Goal: Transaction & Acquisition: Download file/media

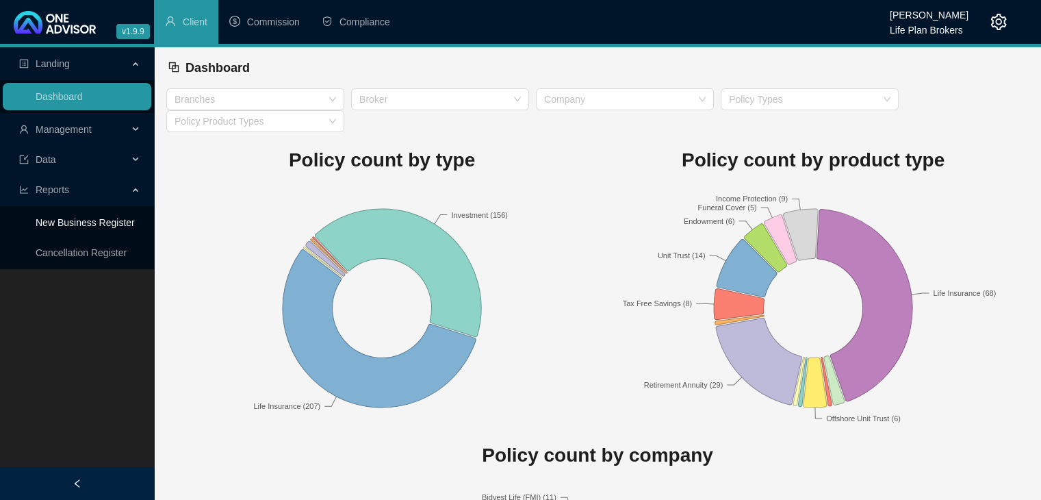
click at [90, 220] on link "New Business Register" at bounding box center [85, 222] width 99 height 11
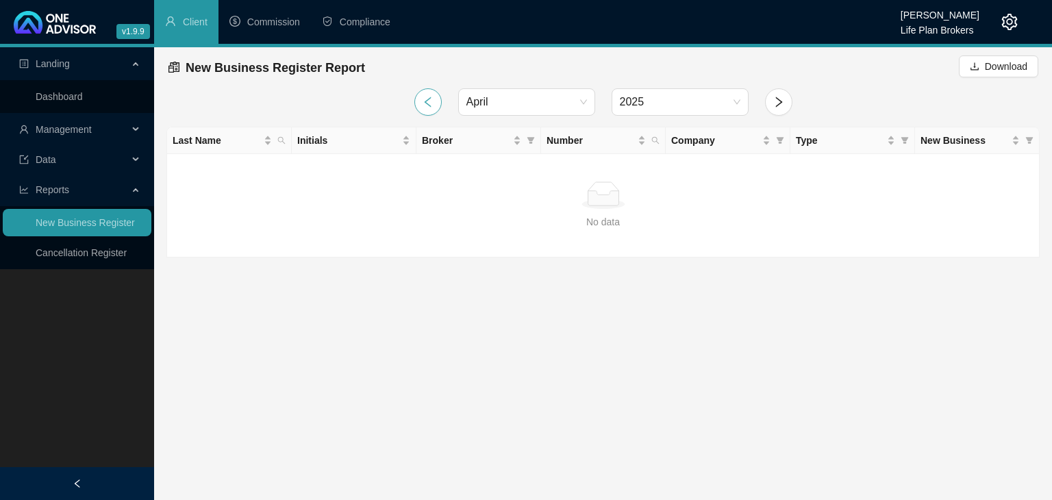
click at [431, 102] on icon "left" at bounding box center [428, 102] width 12 height 12
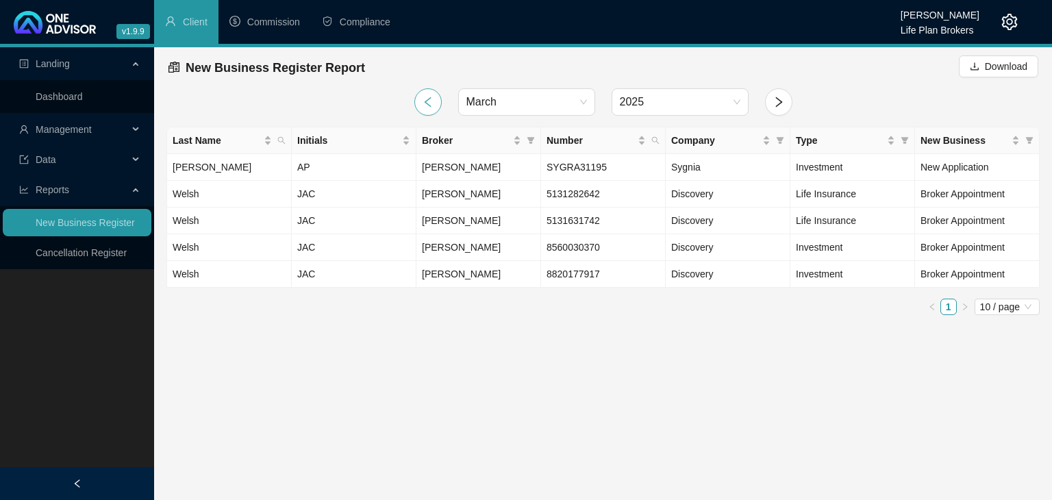
click at [429, 105] on icon "left" at bounding box center [428, 102] width 12 height 12
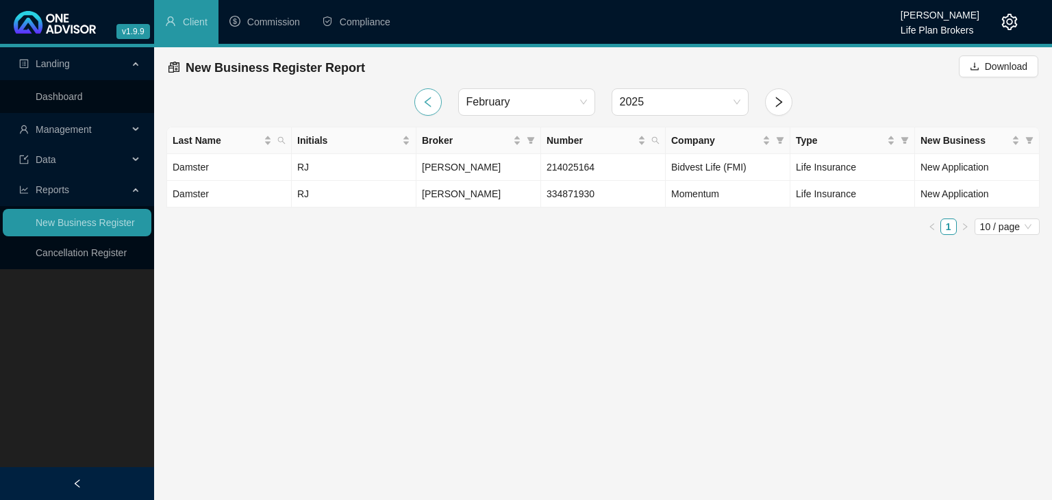
click at [429, 105] on icon "left" at bounding box center [428, 102] width 12 height 12
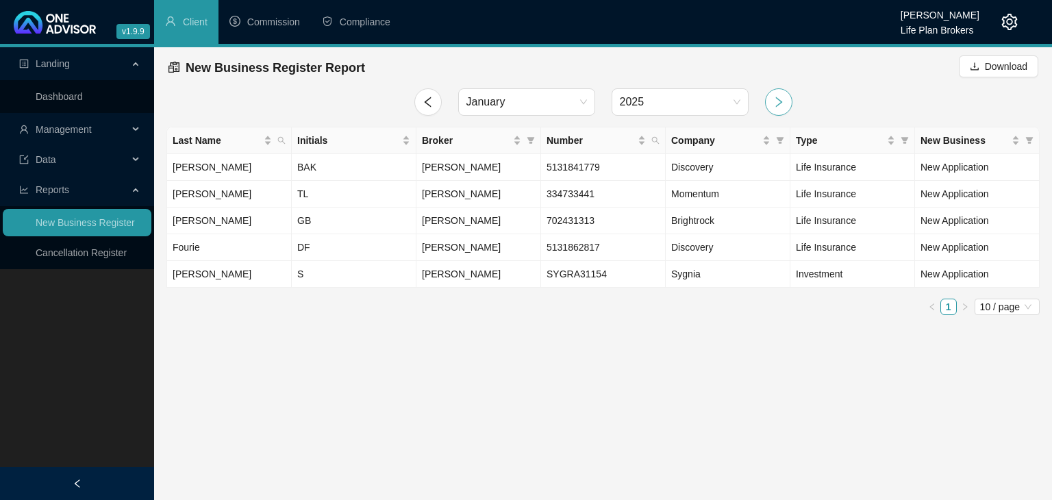
click at [782, 100] on icon "right" at bounding box center [778, 102] width 12 height 12
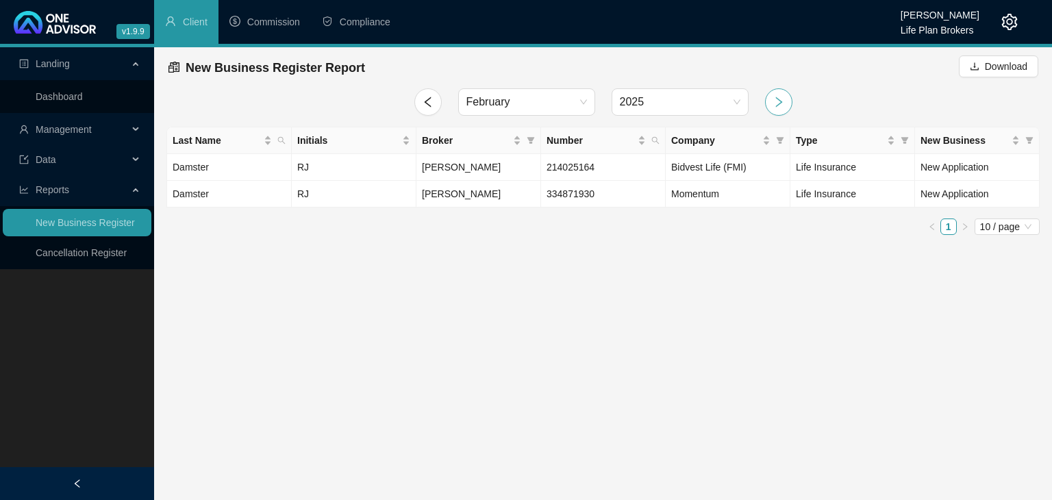
click at [782, 100] on icon "right" at bounding box center [778, 102] width 12 height 12
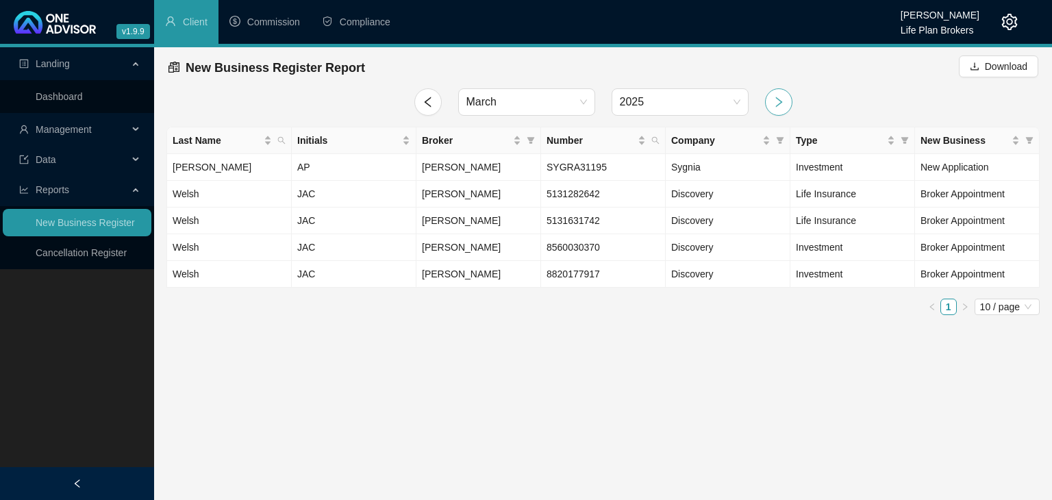
click at [782, 100] on icon "right" at bounding box center [778, 102] width 12 height 12
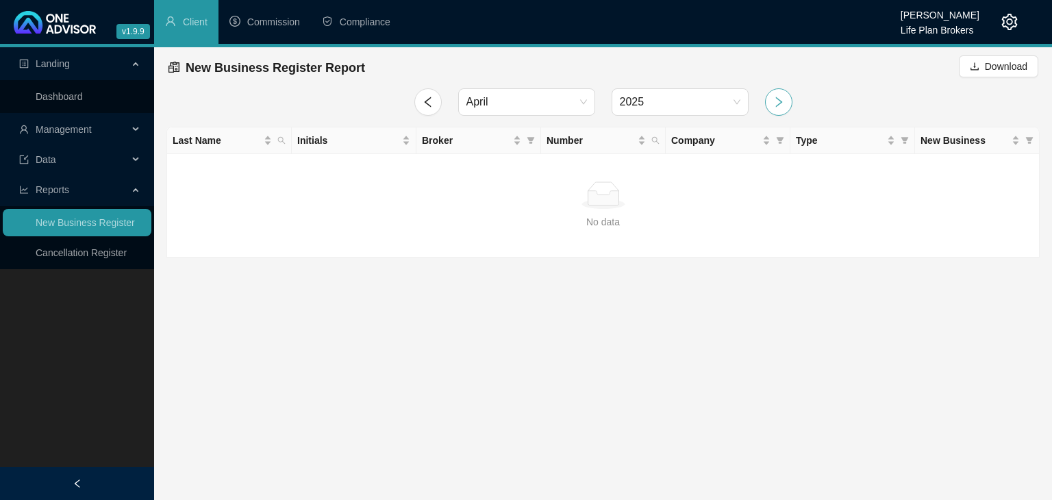
click at [782, 100] on icon "right" at bounding box center [778, 102] width 12 height 12
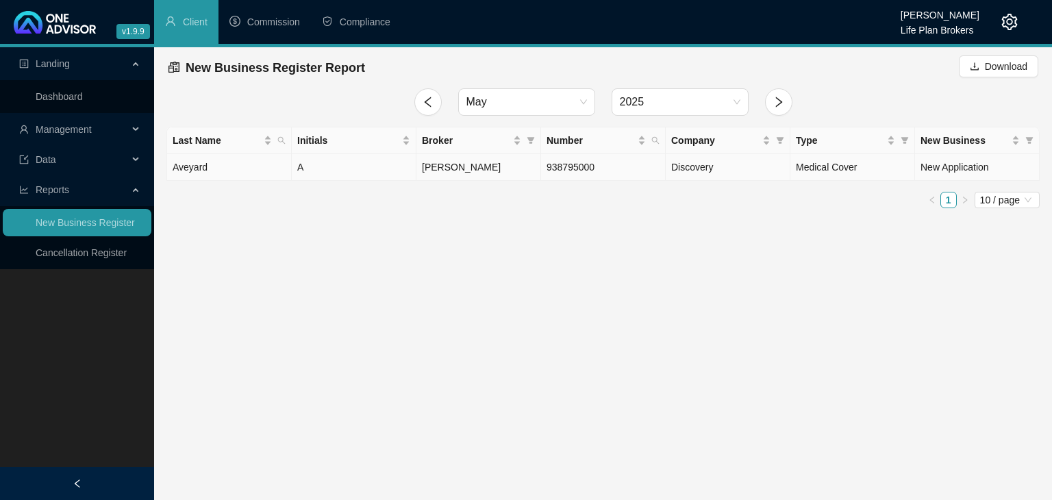
click at [575, 173] on td "938795000" at bounding box center [603, 167] width 125 height 27
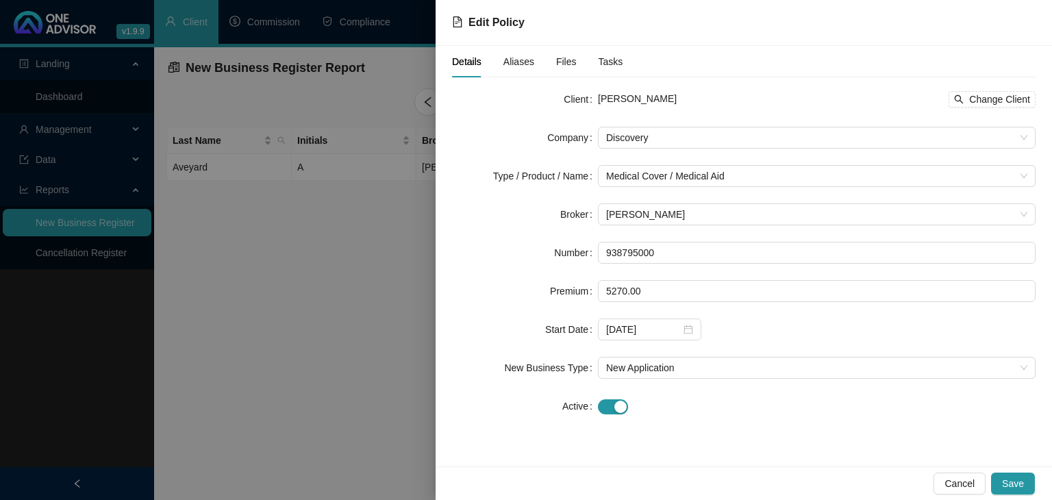
click at [307, 338] on div at bounding box center [526, 250] width 1052 height 500
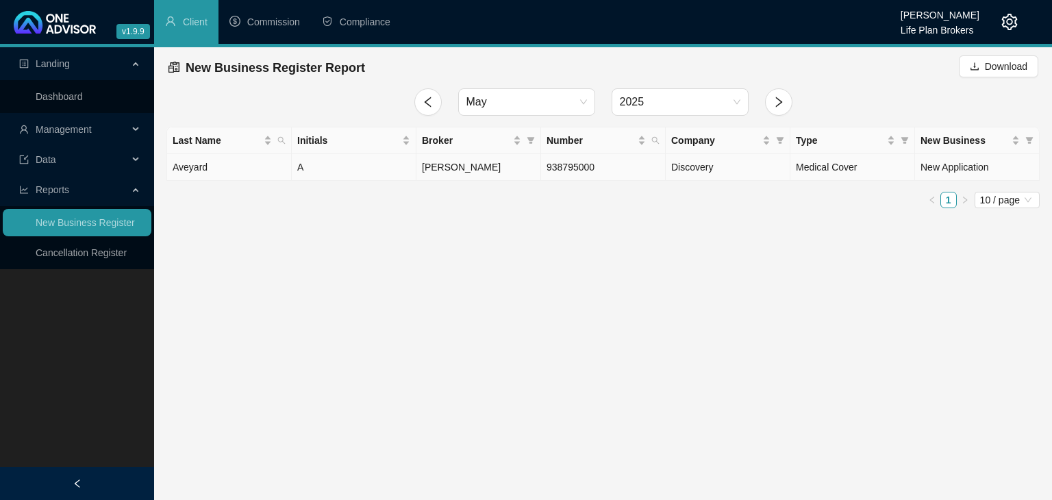
click at [761, 178] on td "Discovery" at bounding box center [728, 167] width 125 height 27
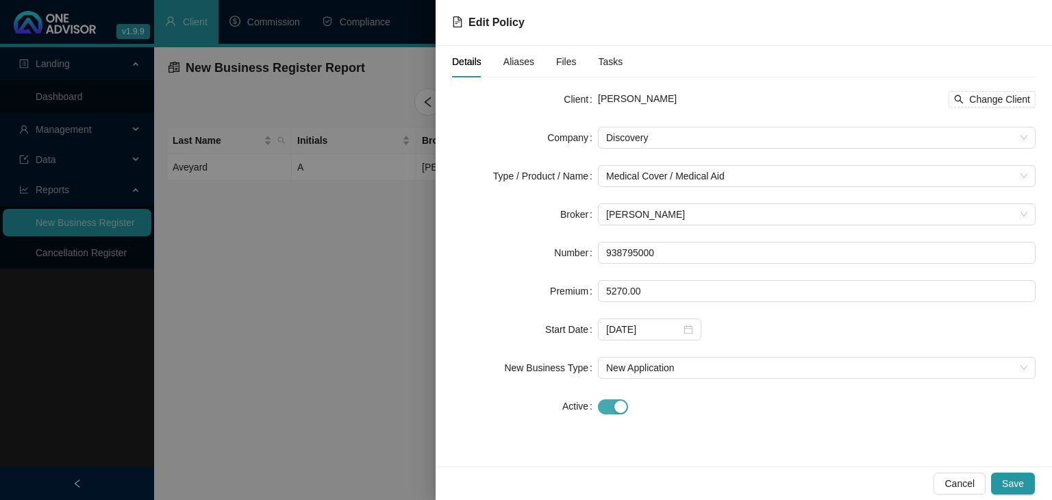
click at [616, 409] on div "button" at bounding box center [620, 407] width 12 height 12
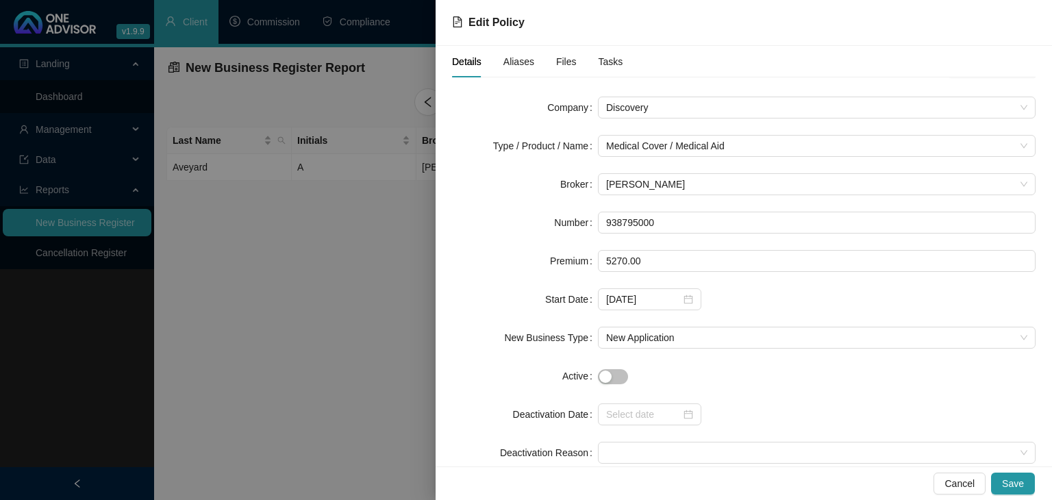
scroll to position [60, 0]
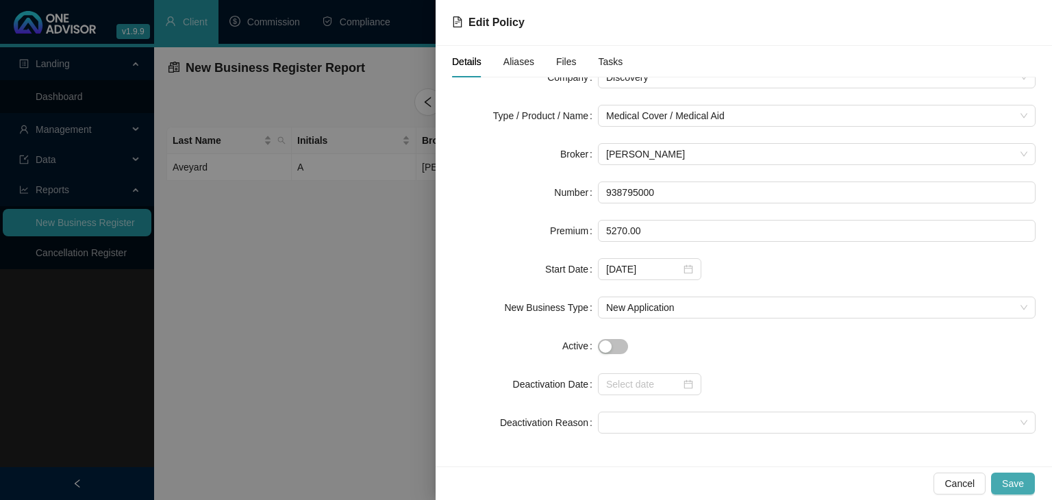
click at [1022, 488] on span "Save" at bounding box center [1013, 483] width 22 height 15
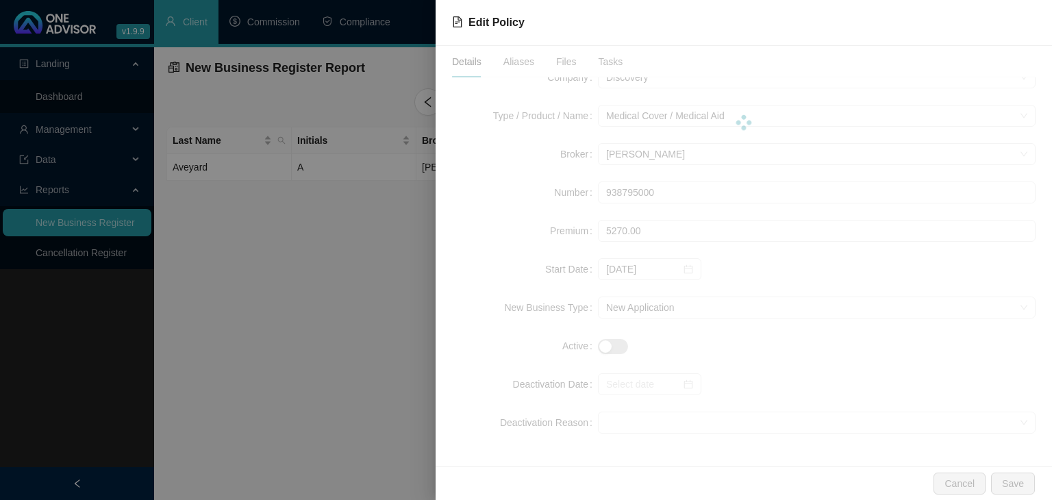
scroll to position [0, 0]
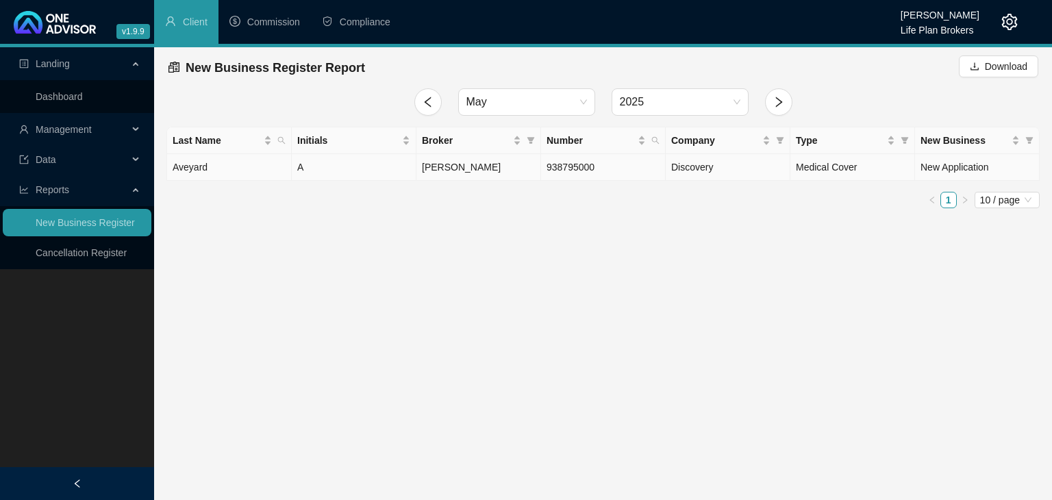
drag, startPoint x: 859, startPoint y: 170, endPoint x: 579, endPoint y: 245, distance: 289.3
click at [521, 253] on main "Landing Dashboard Management Data Reports New Business Register Cancellation Re…" at bounding box center [526, 273] width 1052 height 453
click at [431, 99] on icon "left" at bounding box center [428, 102] width 12 height 12
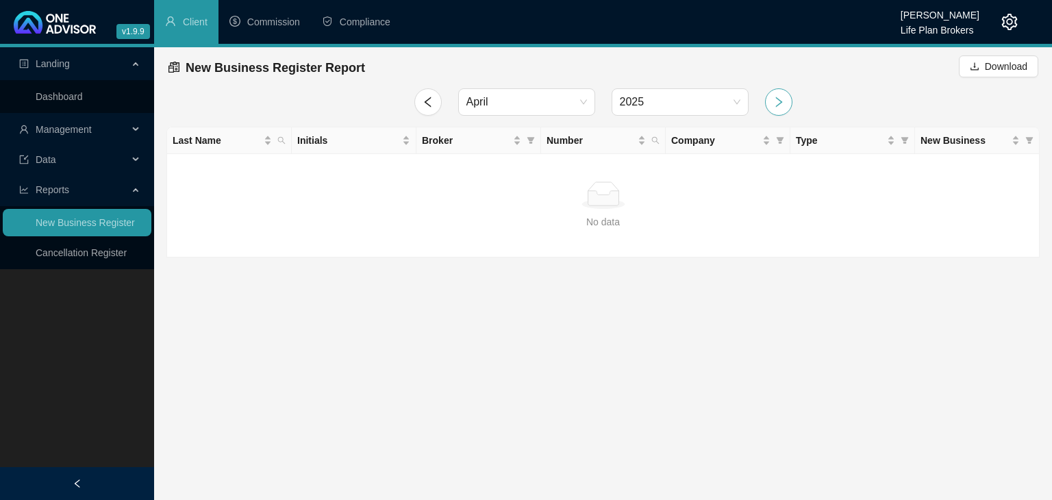
click at [772, 104] on icon "right" at bounding box center [778, 102] width 12 height 12
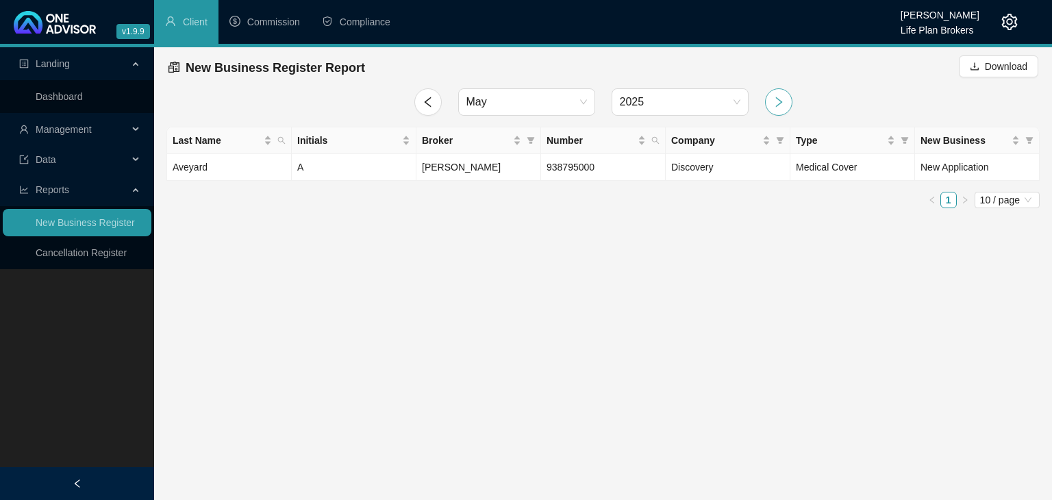
click at [774, 103] on icon "right" at bounding box center [778, 102] width 12 height 12
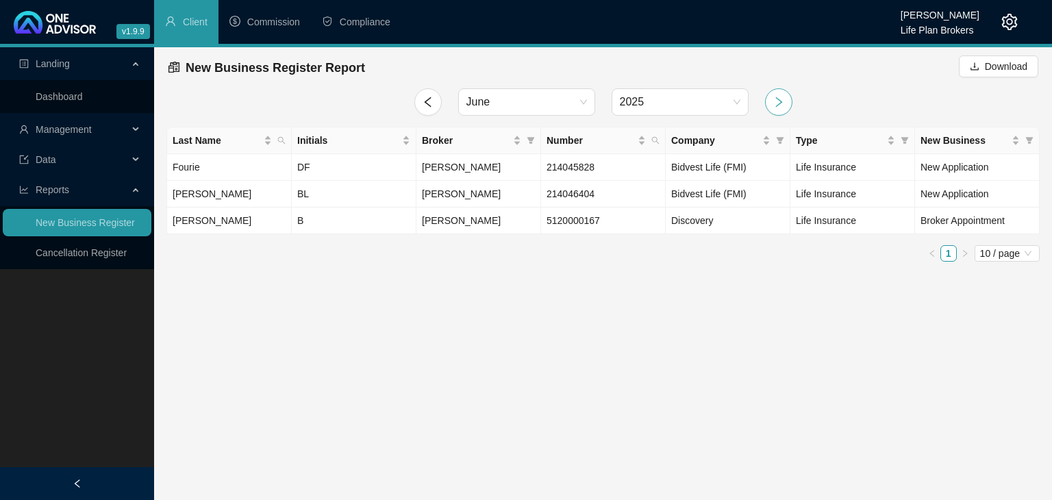
click at [772, 106] on icon "right" at bounding box center [778, 102] width 12 height 12
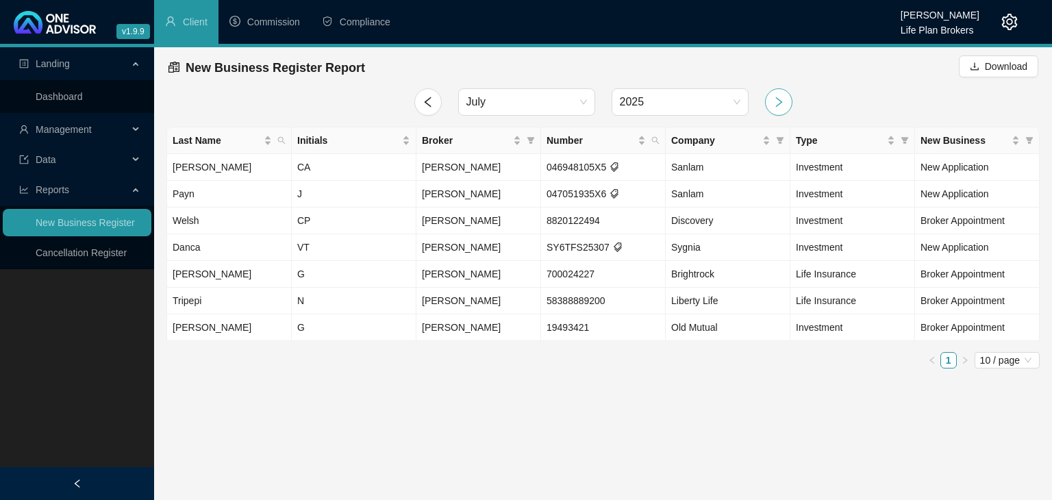
click at [772, 106] on icon "right" at bounding box center [778, 102] width 12 height 12
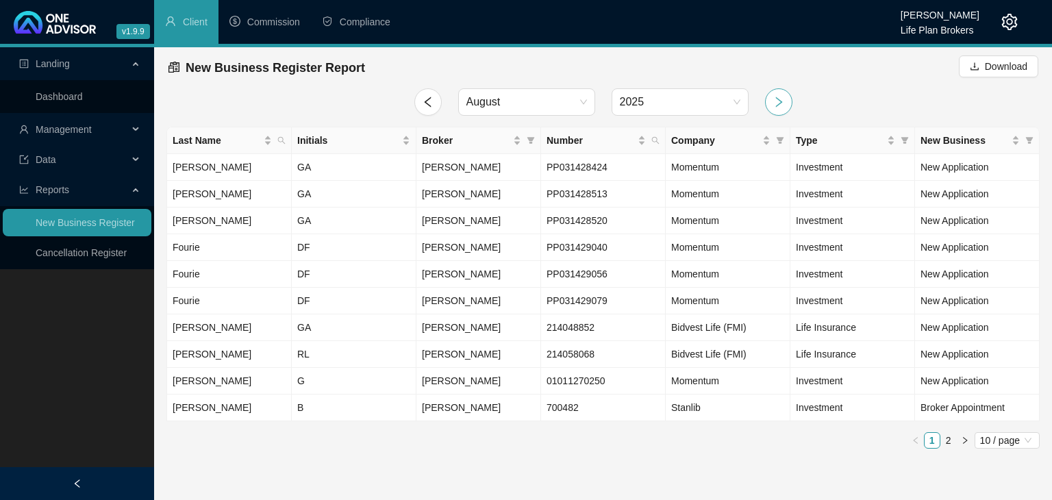
click at [772, 106] on icon "right" at bounding box center [778, 102] width 12 height 12
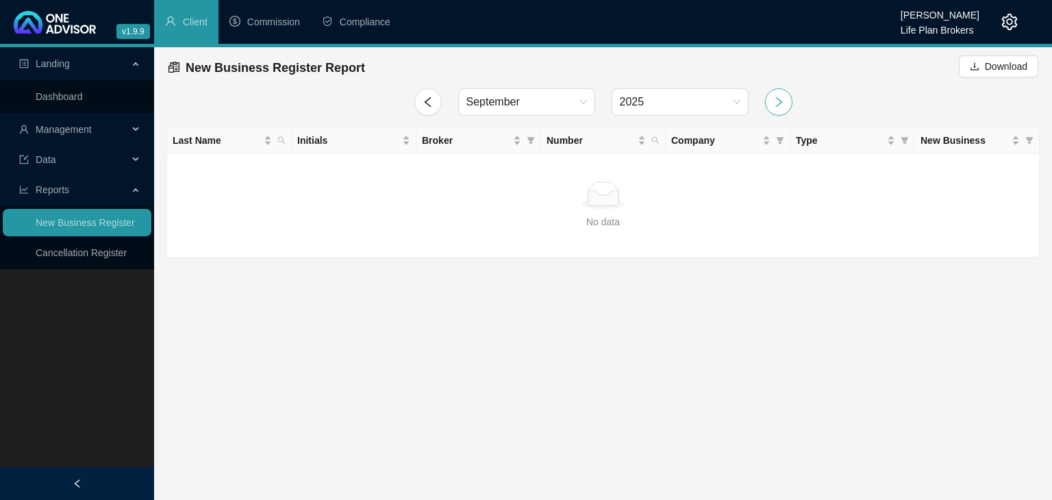
click at [772, 106] on icon "right" at bounding box center [778, 102] width 12 height 12
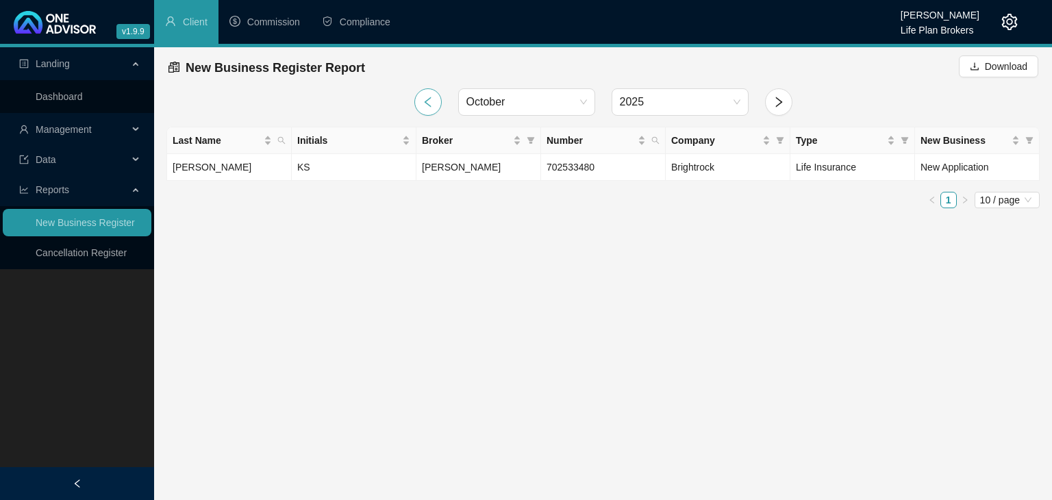
click at [422, 102] on icon "left" at bounding box center [428, 102] width 12 height 12
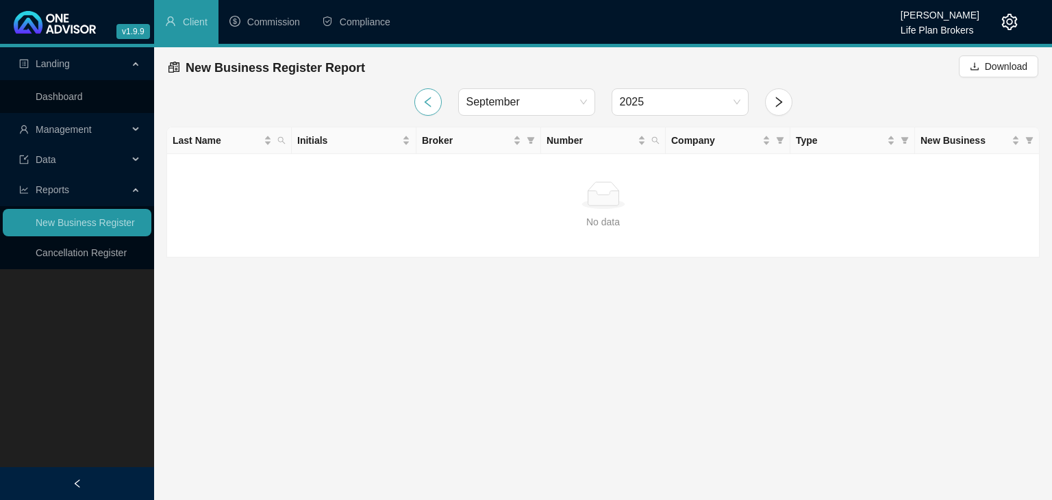
click at [425, 101] on icon "left" at bounding box center [428, 102] width 12 height 12
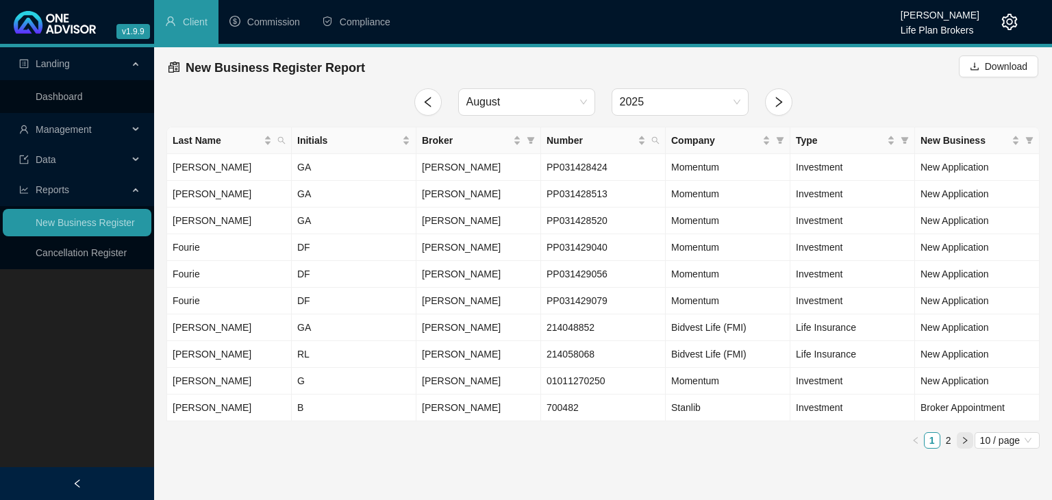
click at [966, 438] on icon "right" at bounding box center [965, 439] width 4 height 7
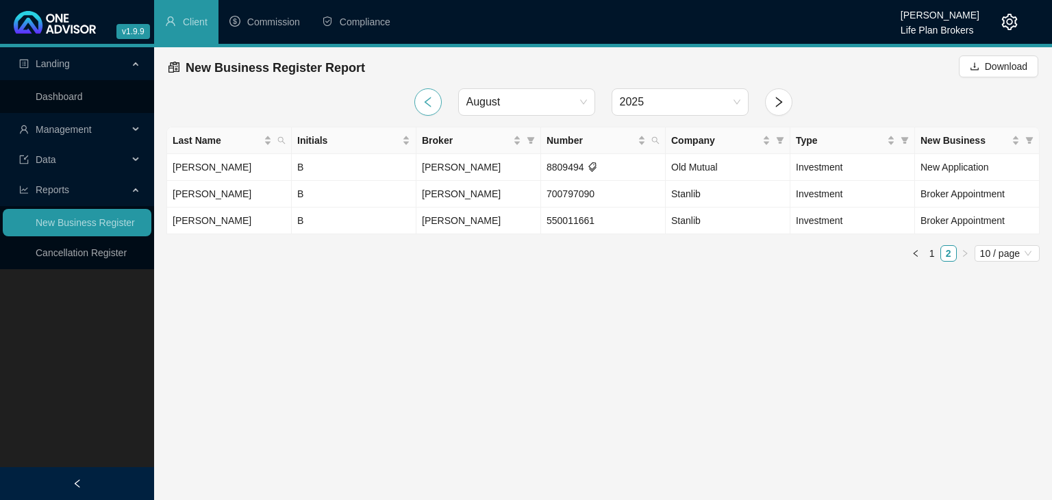
click at [427, 99] on icon "left" at bounding box center [428, 102] width 12 height 12
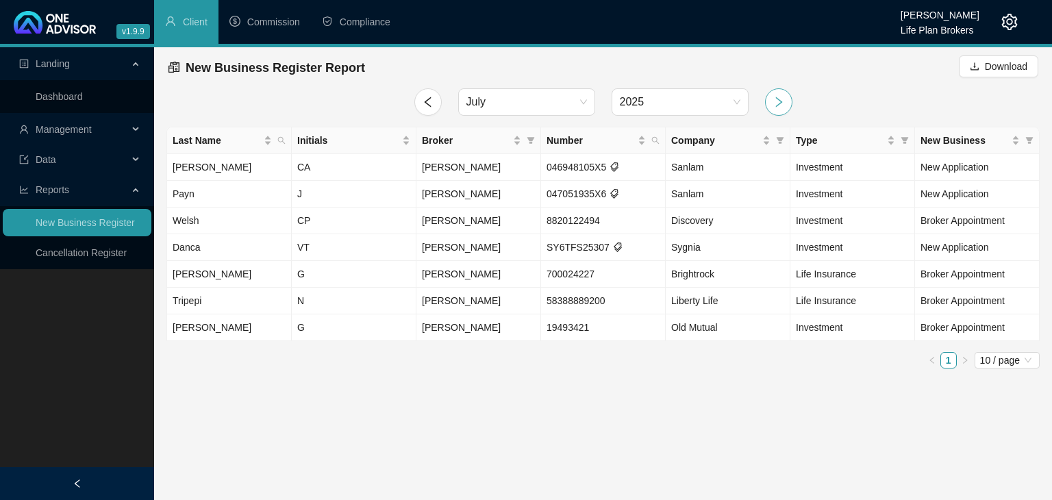
click at [779, 101] on icon "right" at bounding box center [778, 102] width 7 height 10
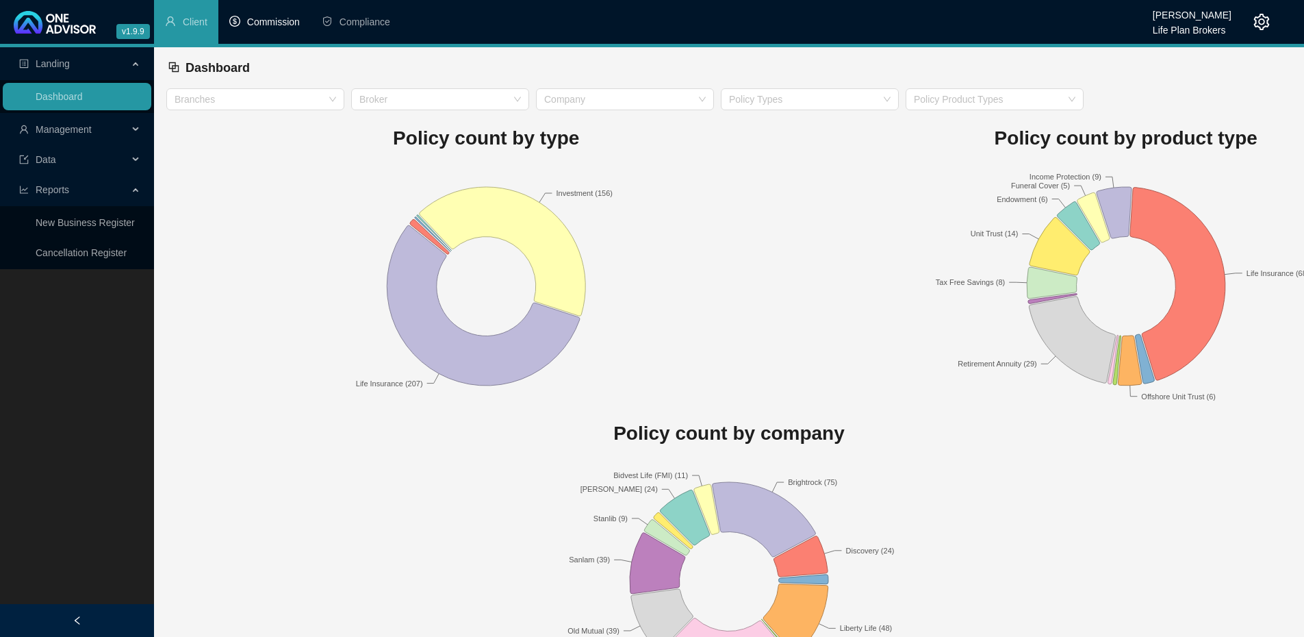
click at [258, 18] on span "Commission" at bounding box center [273, 21] width 53 height 11
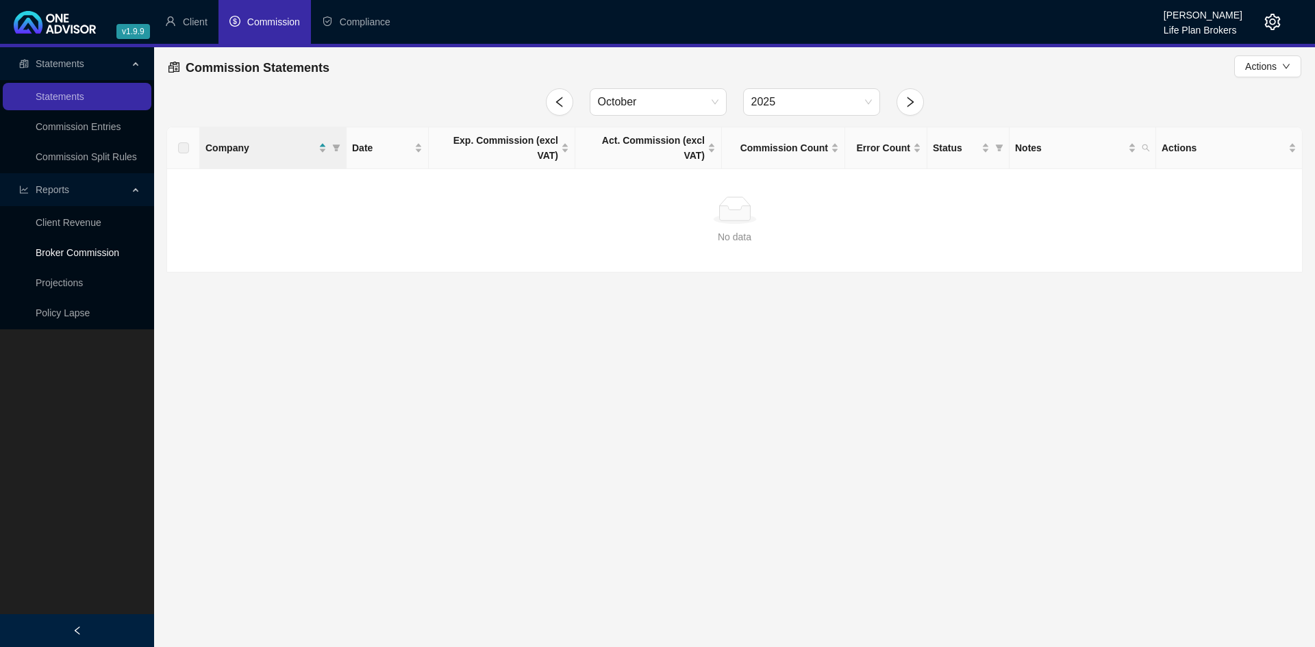
click at [93, 254] on link "Broker Commission" at bounding box center [78, 252] width 84 height 11
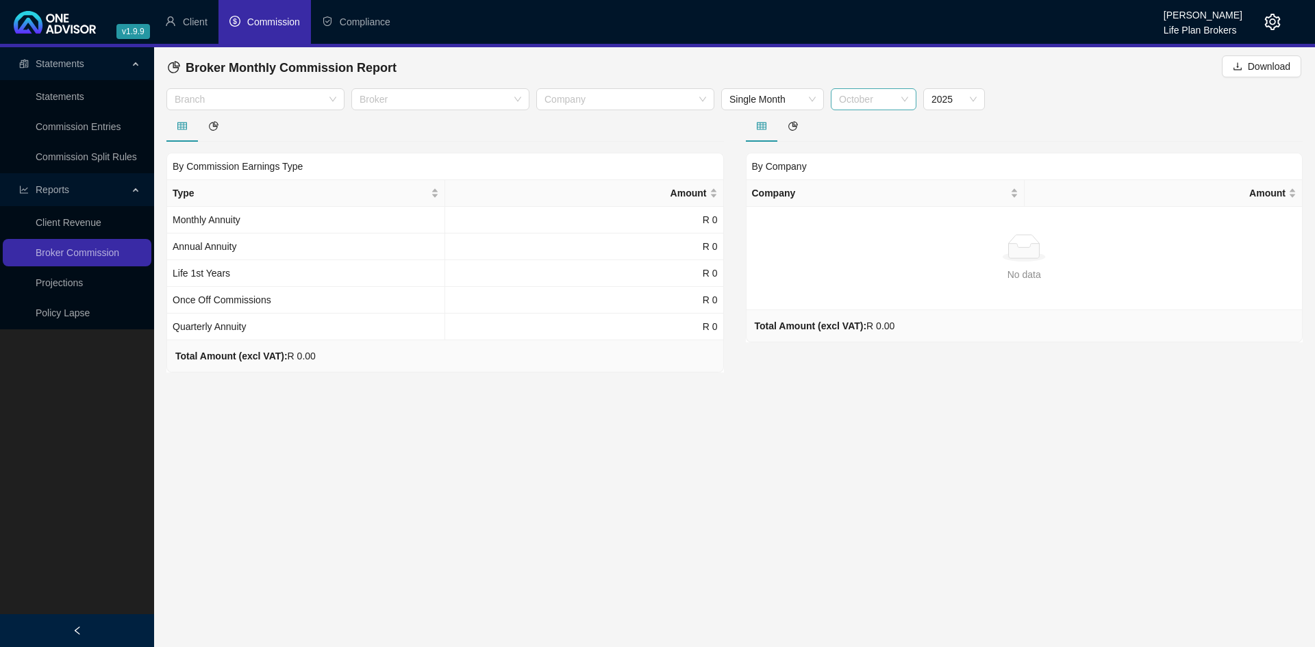
click at [907, 99] on span "October" at bounding box center [873, 99] width 69 height 21
click at [870, 261] on div "September" at bounding box center [874, 258] width 64 height 15
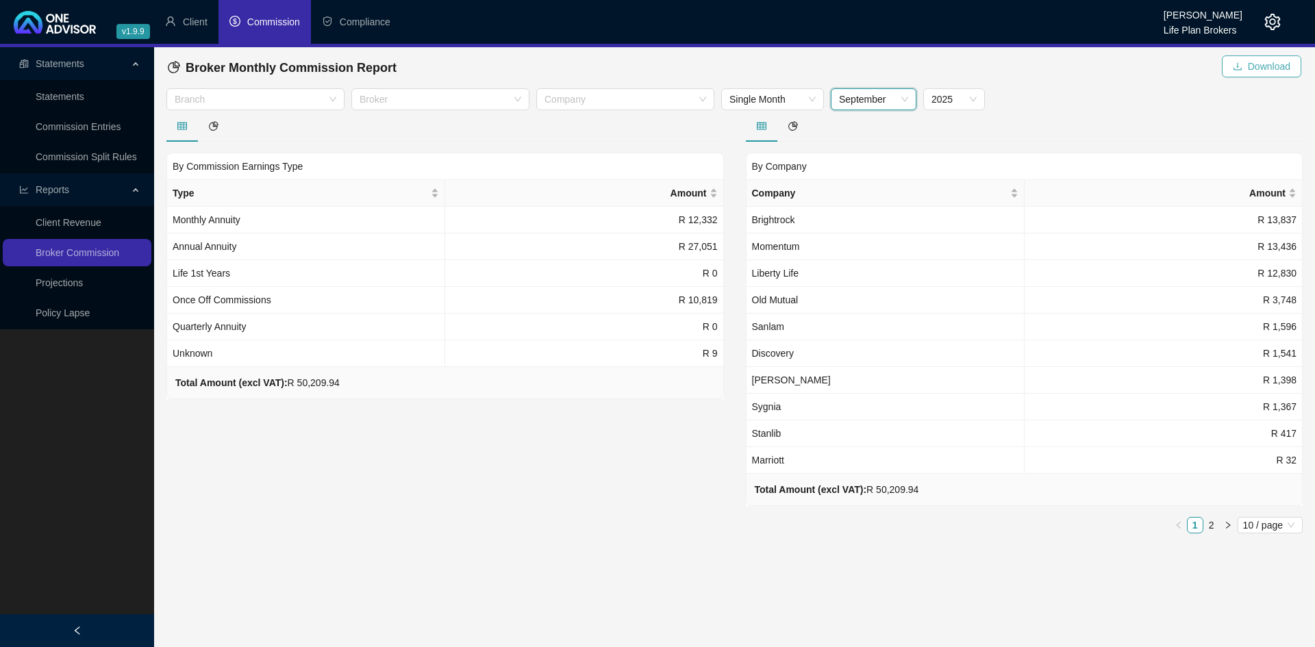
click at [1256, 70] on span "Download" at bounding box center [1269, 66] width 42 height 15
click at [1257, 66] on span "Download" at bounding box center [1269, 66] width 42 height 15
click at [624, 103] on div at bounding box center [618, 99] width 158 height 10
type input "brightrock"
click at [581, 122] on div "Brightrock" at bounding box center [625, 126] width 156 height 15
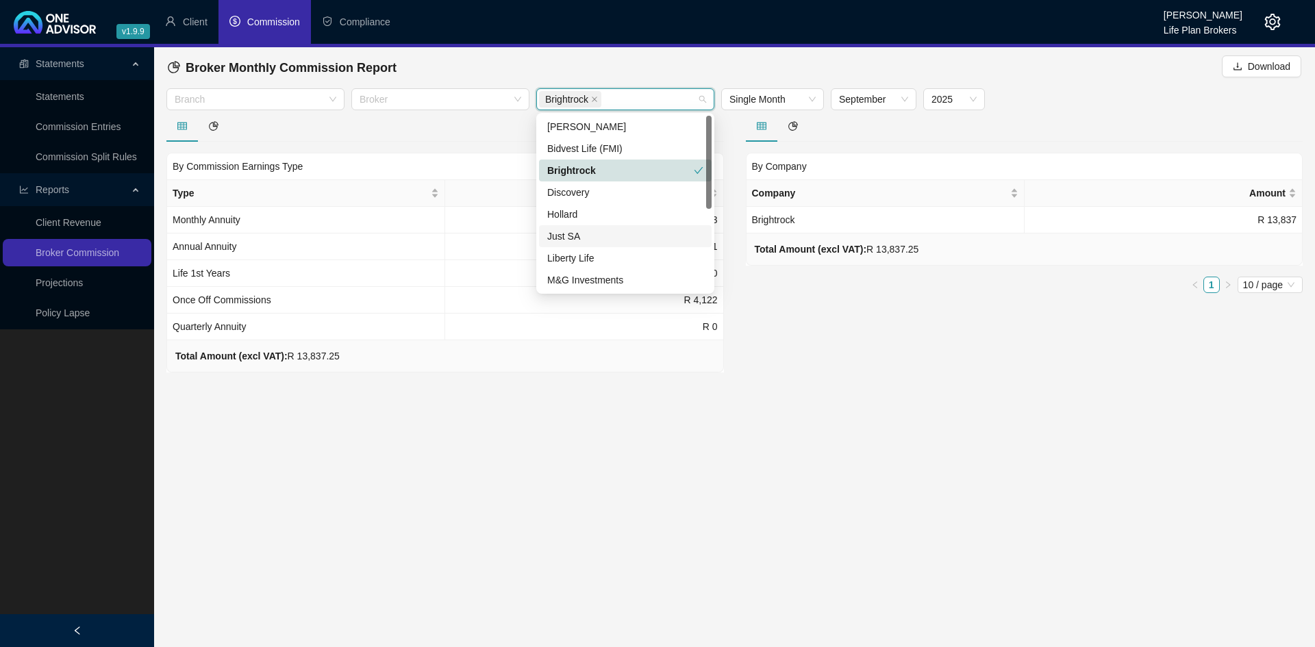
click at [907, 544] on main "Statements Statements Commission Entries Commission Split Rules Reports Client …" at bounding box center [657, 347] width 1315 height 600
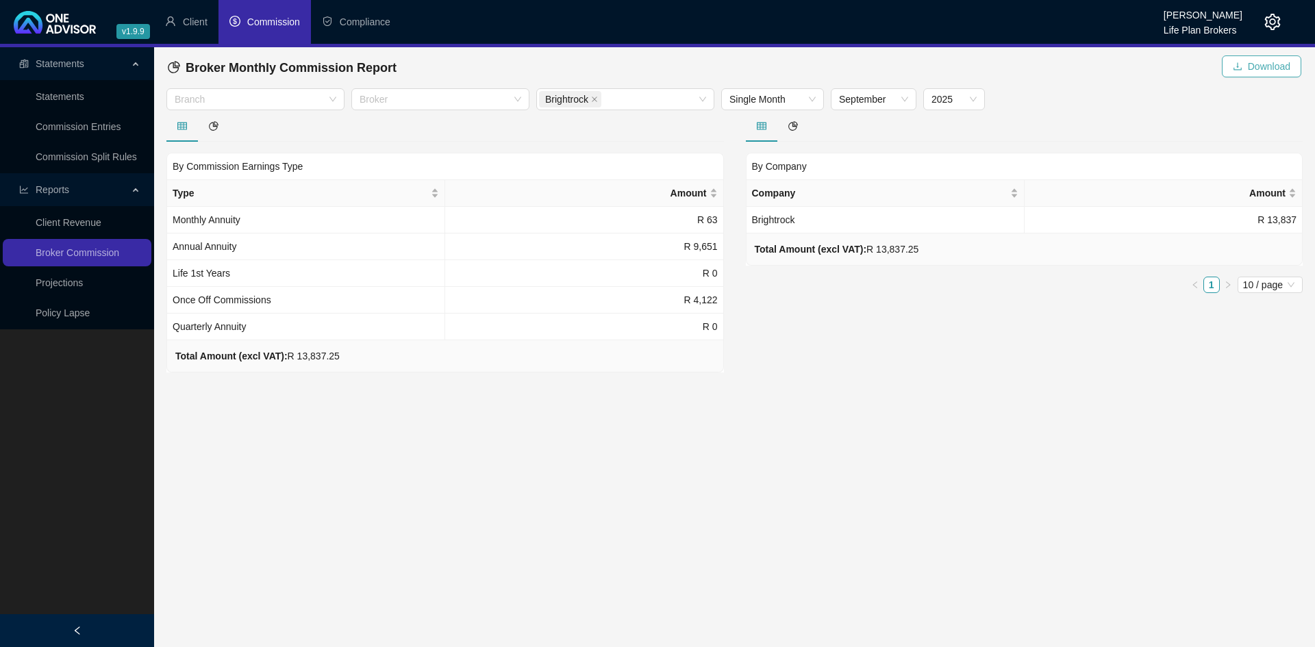
click at [1261, 63] on span "Download" at bounding box center [1269, 66] width 42 height 15
